Goal: Task Accomplishment & Management: Manage account settings

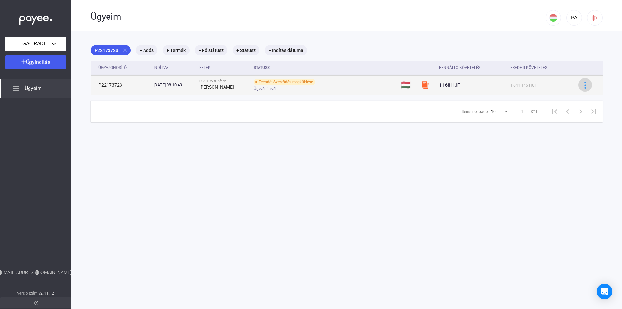
click at [582, 83] on img at bounding box center [585, 85] width 7 height 7
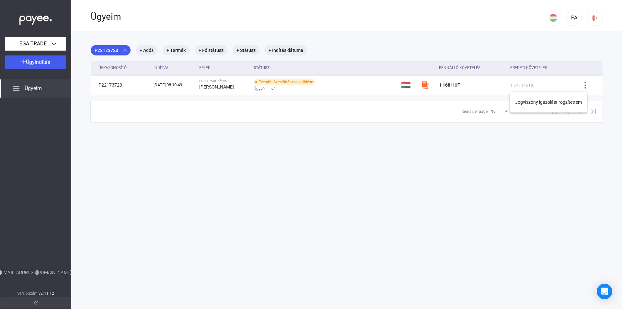
click at [574, 59] on div at bounding box center [311, 154] width 622 height 309
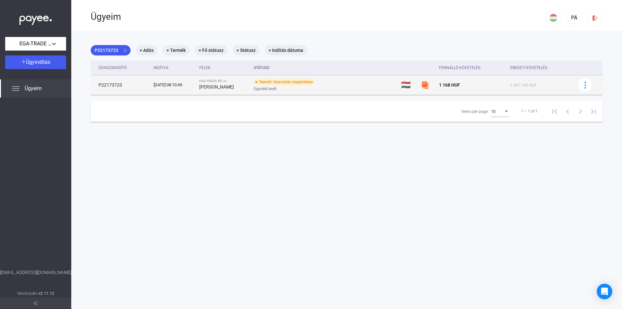
click at [287, 83] on div "Teendő: Szerződés megküldése" at bounding box center [284, 82] width 61 height 6
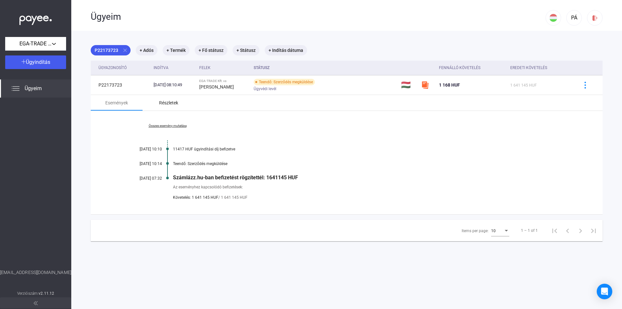
click at [170, 102] on div "Részletek" at bounding box center [168, 103] width 19 height 8
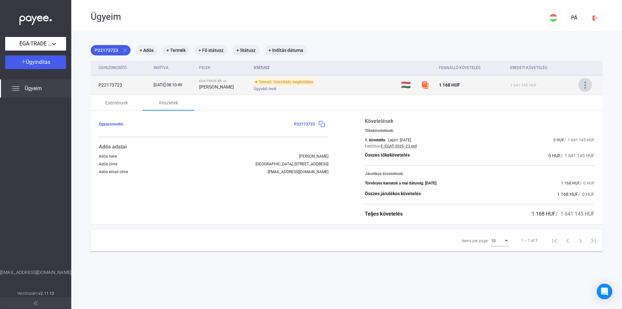
click at [582, 84] on img at bounding box center [585, 85] width 7 height 7
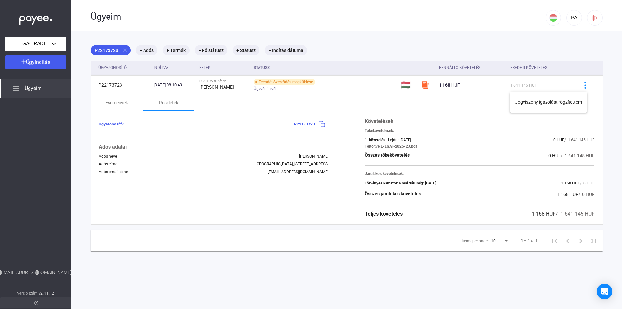
click at [525, 168] on div at bounding box center [311, 154] width 622 height 309
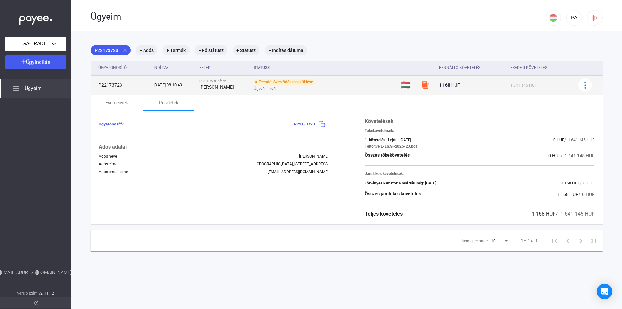
click at [296, 82] on div "Teendő: Szerződés megküldése" at bounding box center [284, 82] width 61 height 6
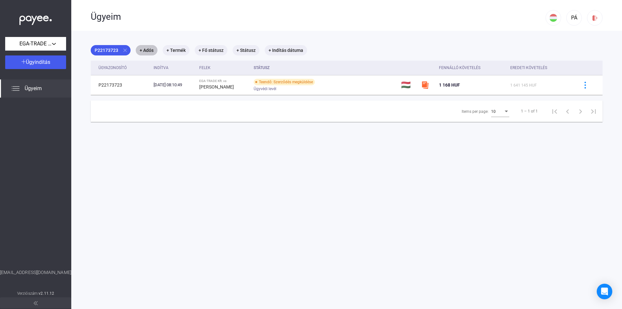
click at [146, 52] on mat-chip "+ Adós" at bounding box center [147, 50] width 22 height 10
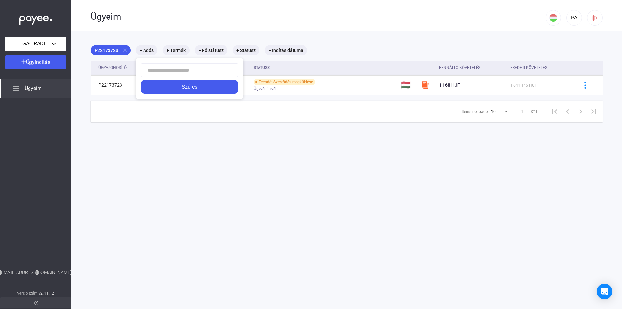
click at [172, 50] on div at bounding box center [311, 154] width 622 height 309
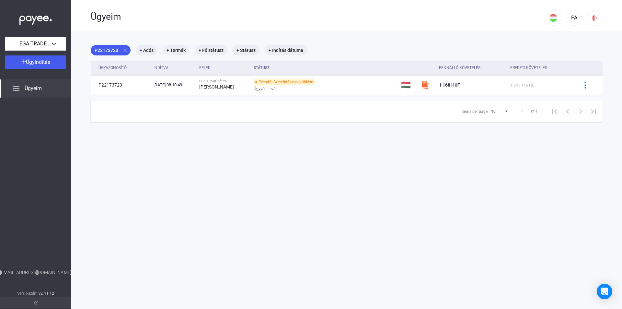
click at [385, 26] on div "Ügyeim" at bounding box center [318, 16] width 455 height 32
click at [53, 45] on div "EGA-TRADE Kft." at bounding box center [35, 44] width 57 height 8
click at [35, 60] on span "EGA-TRADE Kft." at bounding box center [26, 58] width 32 height 8
click at [42, 90] on div "Ügyeim" at bounding box center [35, 88] width 71 height 18
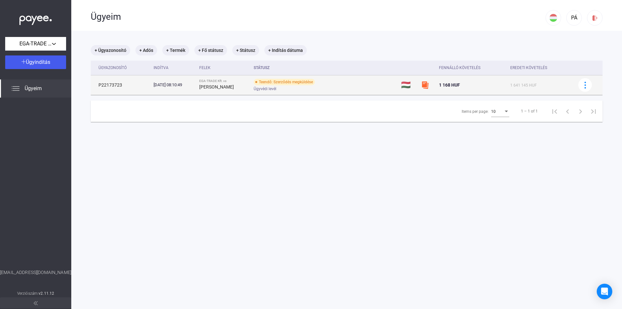
click at [428, 85] on payee-icon at bounding box center [427, 85] width 12 height 8
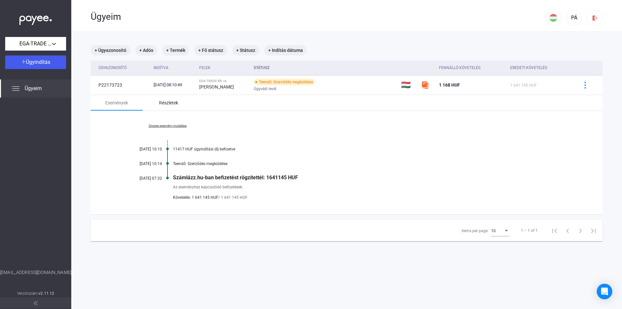
click at [171, 104] on div "Részletek" at bounding box center [168, 103] width 19 height 8
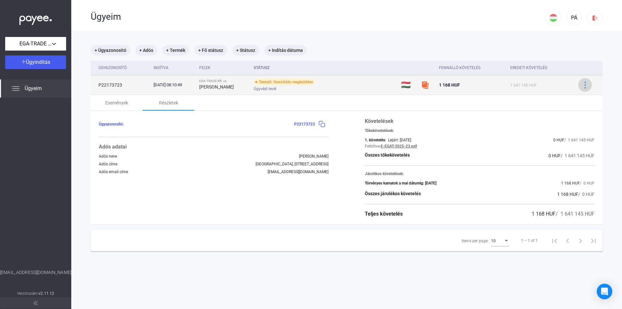
click at [582, 82] on img at bounding box center [585, 85] width 7 height 7
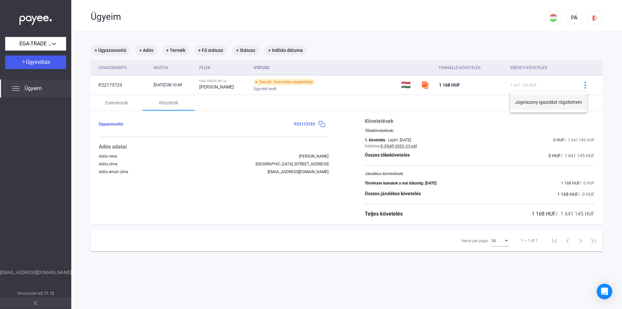
click at [572, 104] on button "Jogviszony igazolást rögzítettem" at bounding box center [548, 102] width 77 height 16
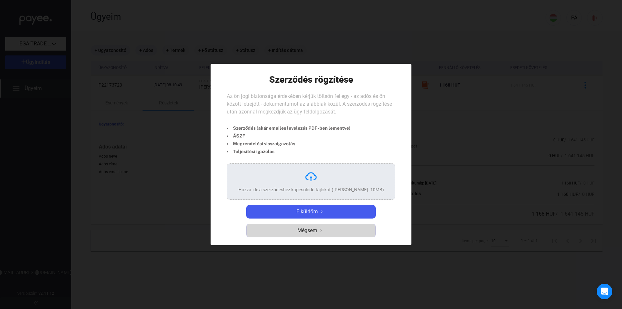
click at [316, 230] on span "Mégsem" at bounding box center [308, 231] width 20 height 8
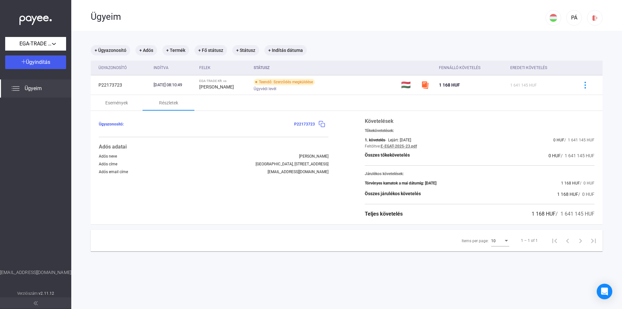
click at [464, 70] on div "Fennálló követelés" at bounding box center [459, 68] width 41 height 8
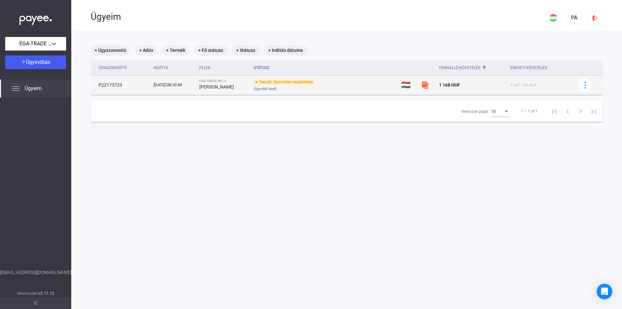
click at [442, 83] on span "1 168 HUF" at bounding box center [449, 84] width 21 height 5
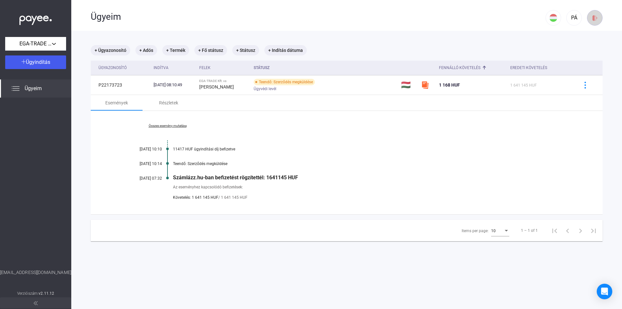
click at [589, 21] on button at bounding box center [595, 18] width 16 height 16
